Goal: Information Seeking & Learning: Learn about a topic

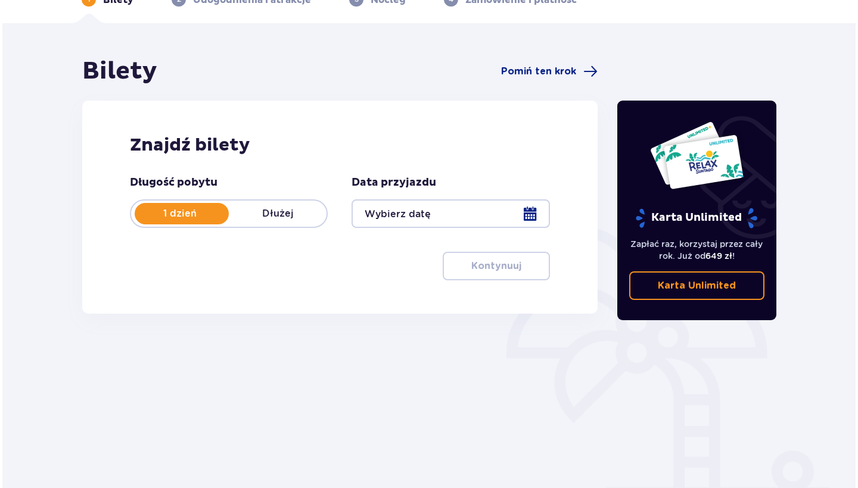
scroll to position [85, 0]
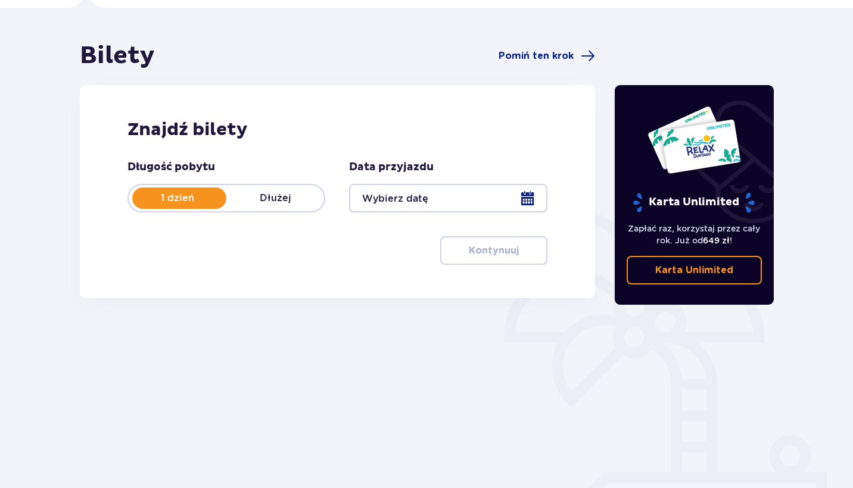
click at [414, 195] on div at bounding box center [448, 198] width 198 height 29
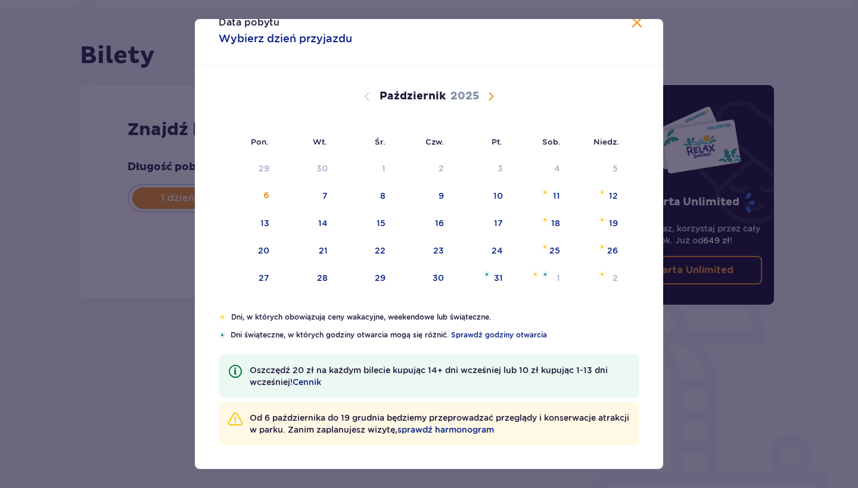
scroll to position [22, 0]
click at [488, 428] on span "sprawdź harmonogram" at bounding box center [445, 430] width 96 height 12
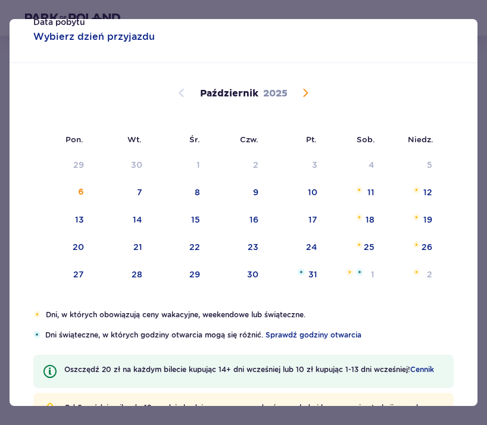
scroll to position [10, 0]
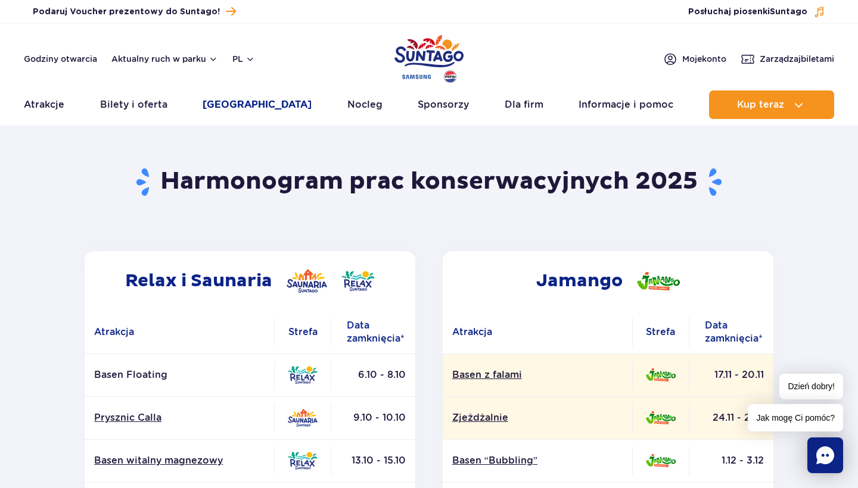
click at [225, 105] on link "Poznaj park" at bounding box center [257, 105] width 109 height 29
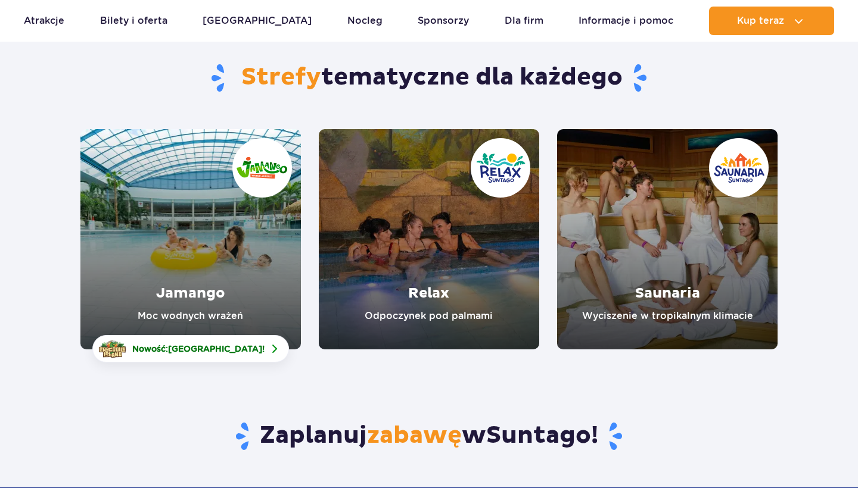
scroll to position [116, 0]
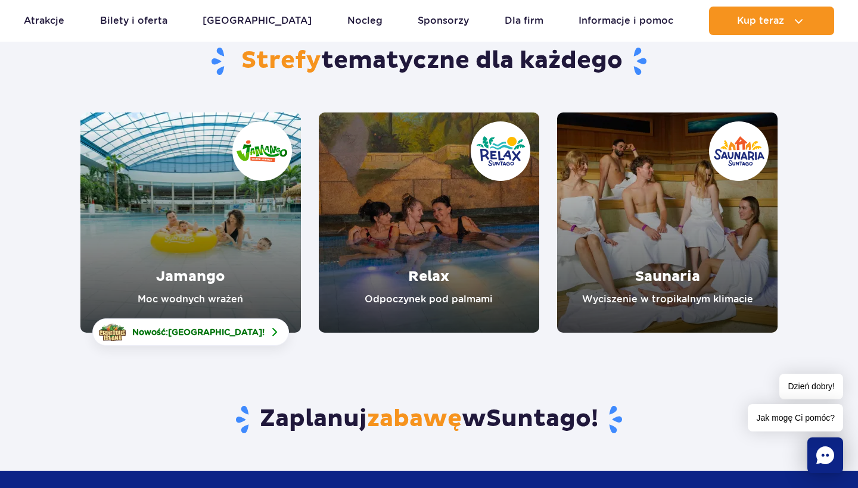
click at [583, 207] on link "Saunaria" at bounding box center [667, 223] width 220 height 220
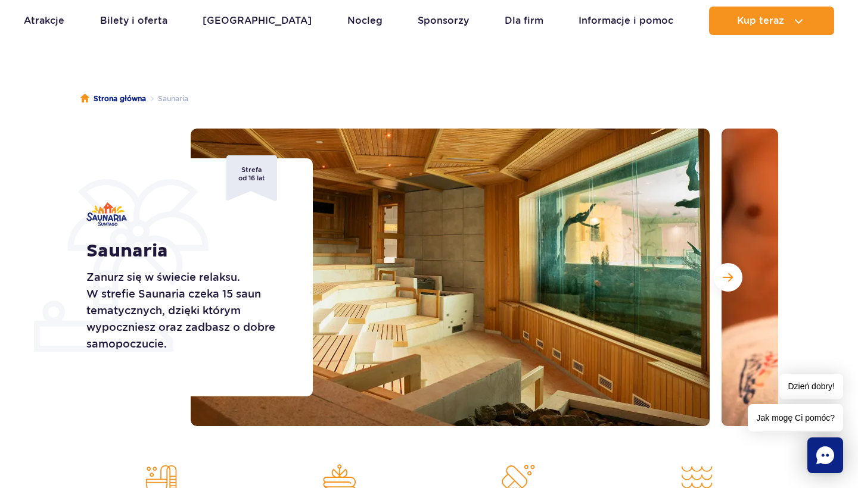
scroll to position [67, 0]
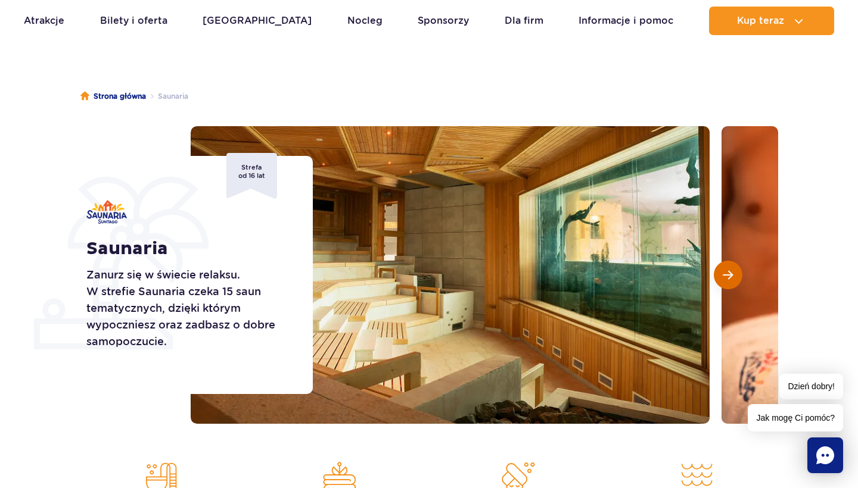
click at [729, 267] on button "Następny slajd" at bounding box center [728, 275] width 29 height 29
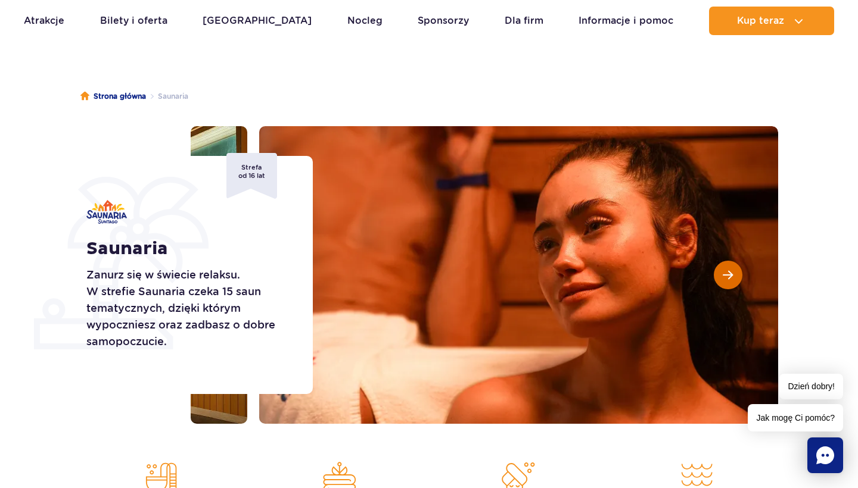
click at [729, 267] on button "Następny slajd" at bounding box center [728, 275] width 29 height 29
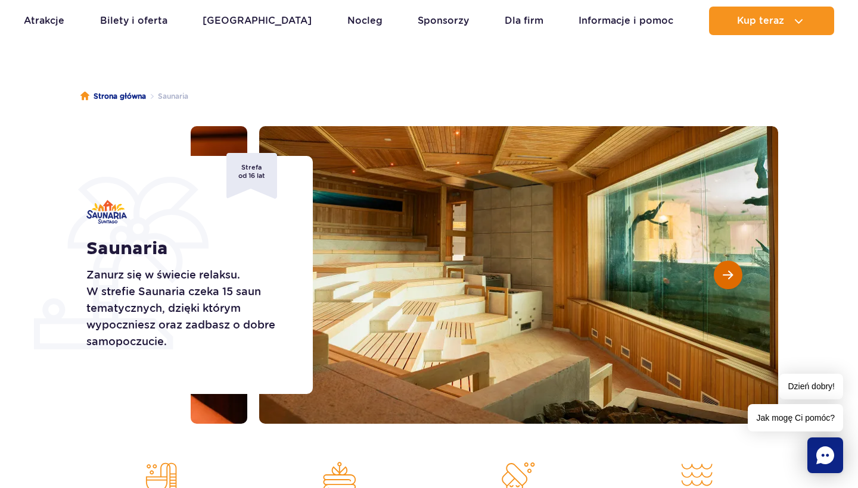
click at [729, 267] on button "Następny slajd" at bounding box center [728, 275] width 29 height 29
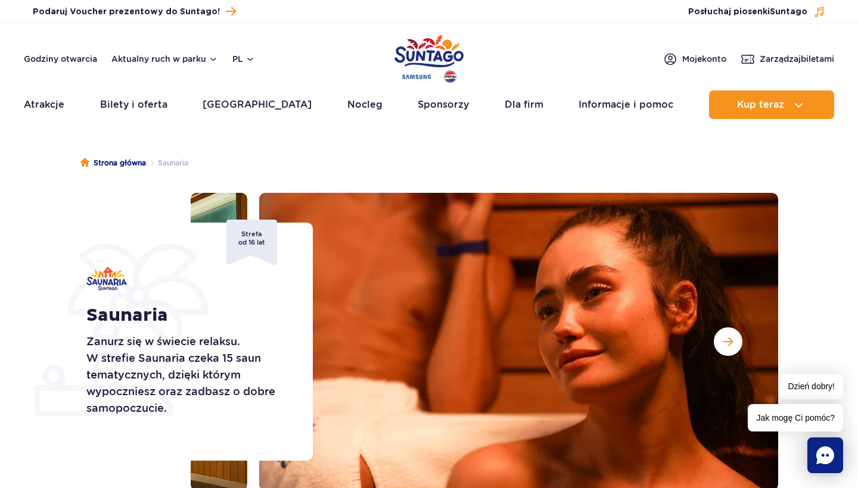
scroll to position [0, 0]
click at [727, 345] on span "Następny slajd" at bounding box center [728, 342] width 10 height 11
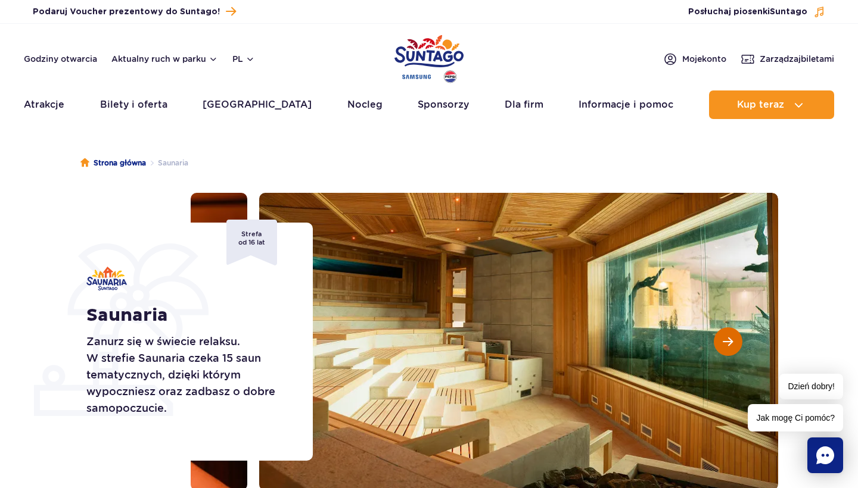
click at [727, 346] on span "Następny slajd" at bounding box center [728, 342] width 10 height 11
